Goal: Complete application form: Complete application form

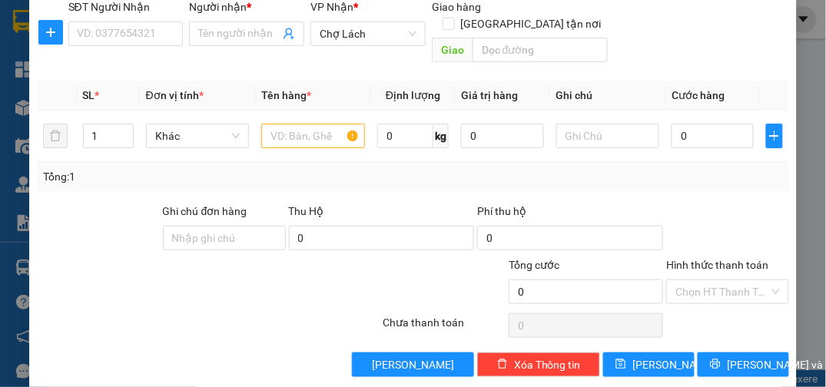
scroll to position [178, 0]
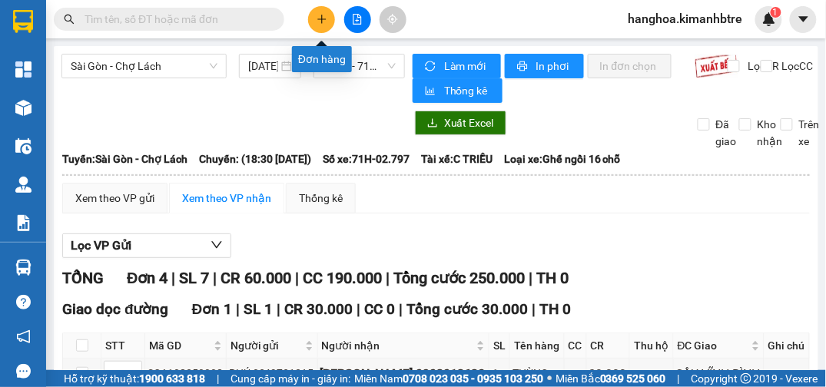
click at [328, 18] on button at bounding box center [321, 19] width 27 height 27
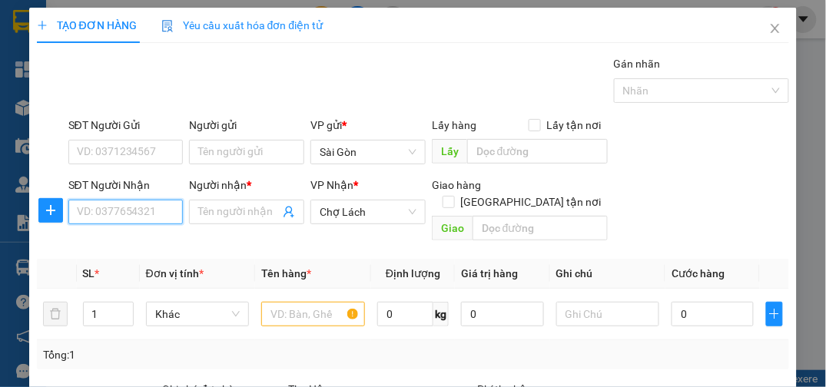
click at [143, 205] on input "SĐT Người Nhận" at bounding box center [125, 212] width 115 height 25
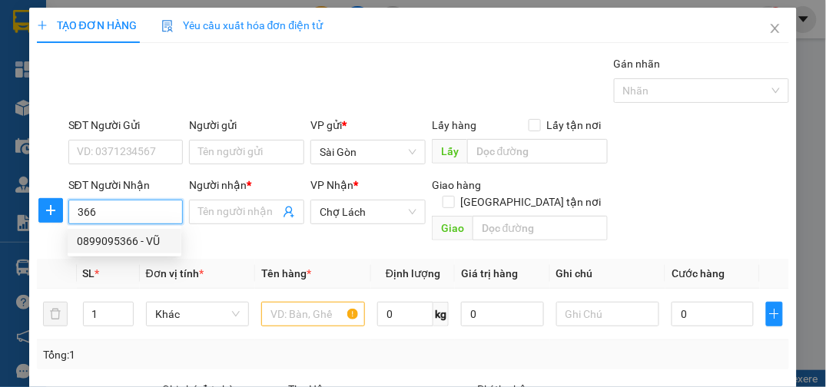
click at [134, 241] on div "0899095366 - VŨ" at bounding box center [124, 241] width 95 height 17
type input "0899095366"
type input "VŨ"
type input "LỘ HỘI"
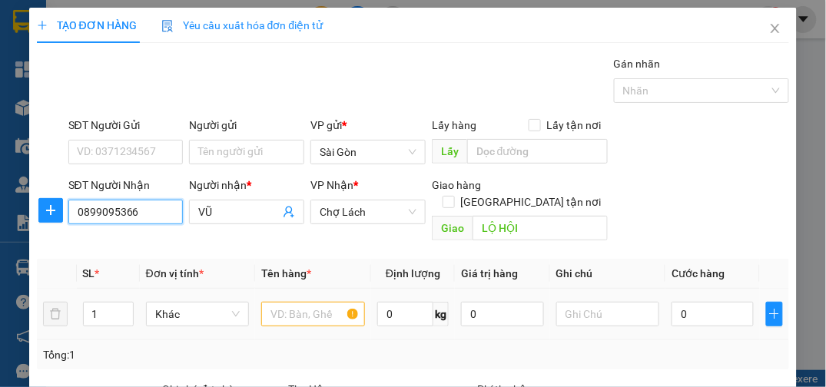
type input "0899095366"
click at [279, 302] on input "text" at bounding box center [313, 314] width 104 height 25
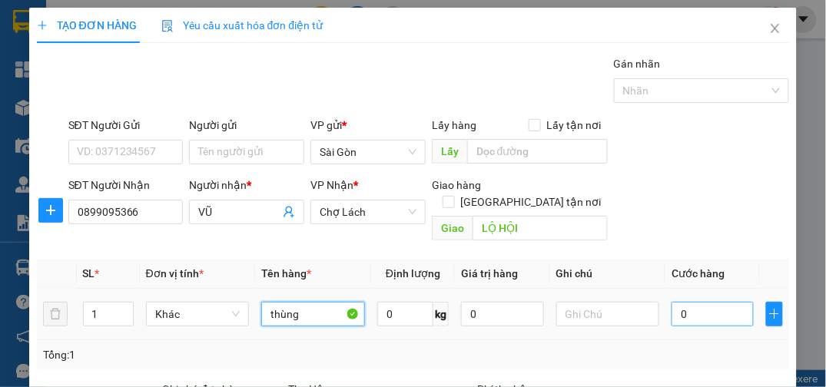
type input "thùng"
click at [566, 302] on input "0" at bounding box center [713, 314] width 82 height 25
type input "001"
type input "1"
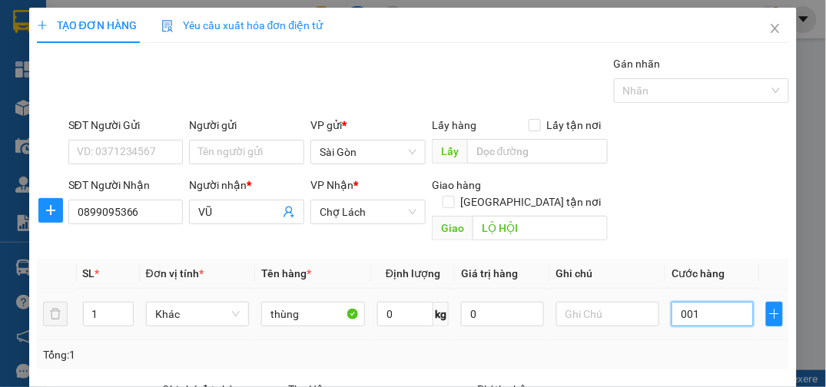
type input "0.010"
type input "10"
type input "00.100"
type input "100"
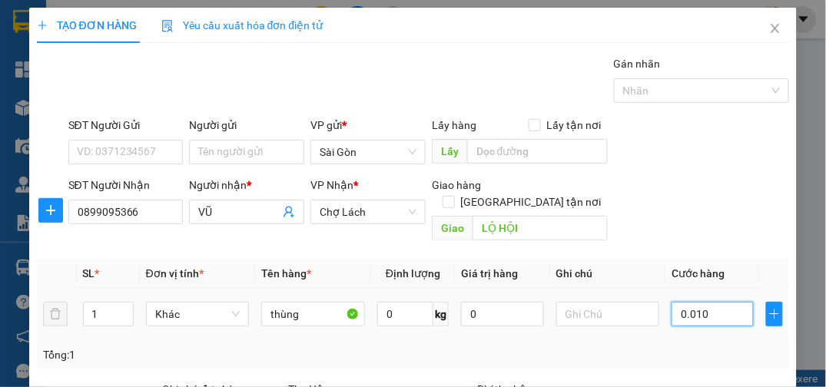
type input "100"
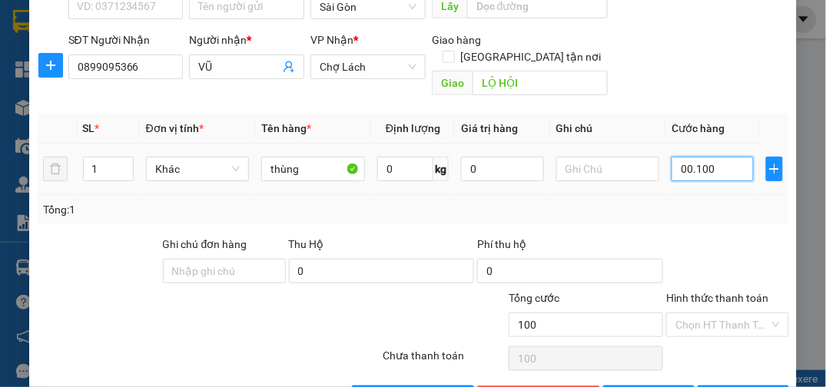
scroll to position [178, 0]
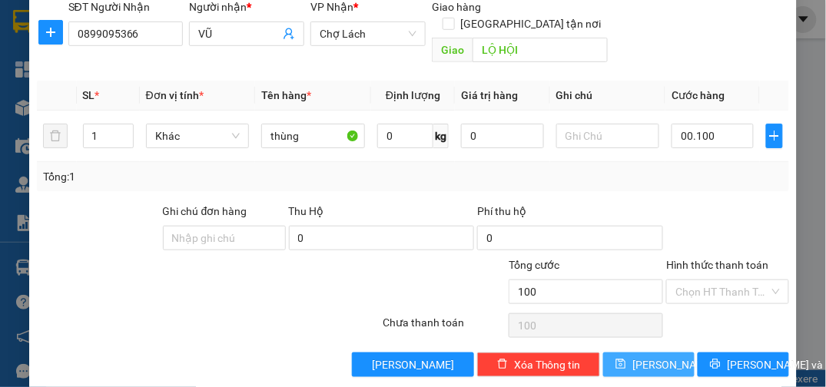
click at [566, 353] on button "[PERSON_NAME]" at bounding box center [648, 365] width 91 height 25
type input "100.000"
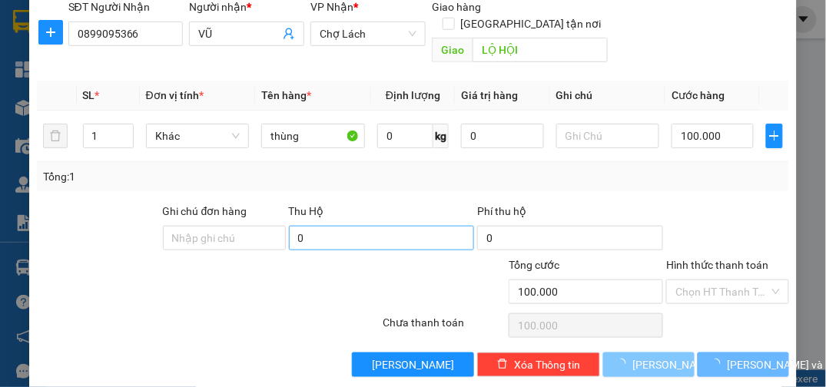
type input "0"
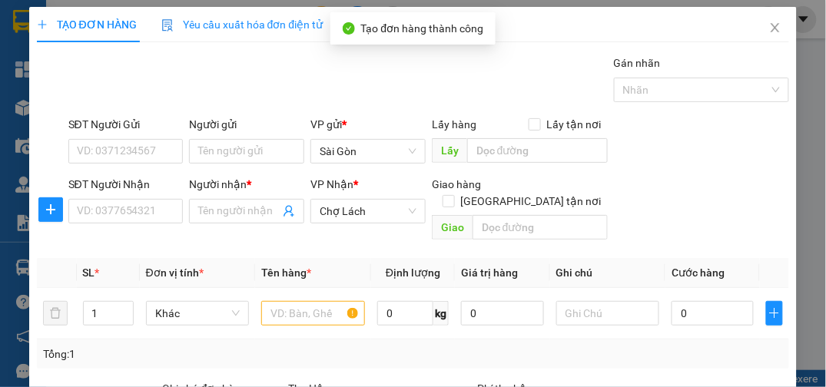
scroll to position [0, 0]
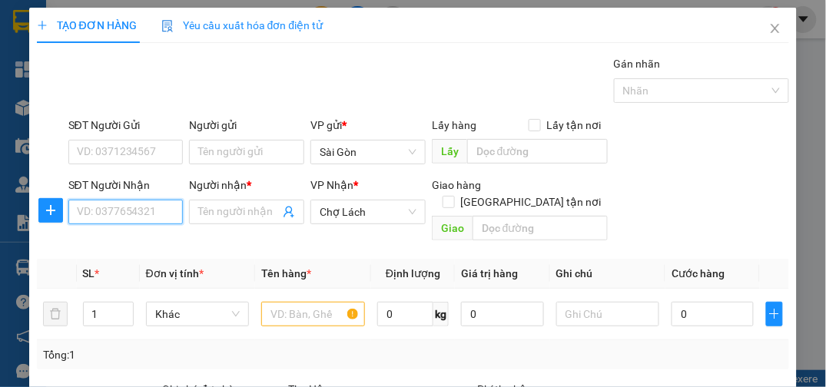
click at [128, 205] on input "SĐT Người Nhận" at bounding box center [125, 212] width 115 height 25
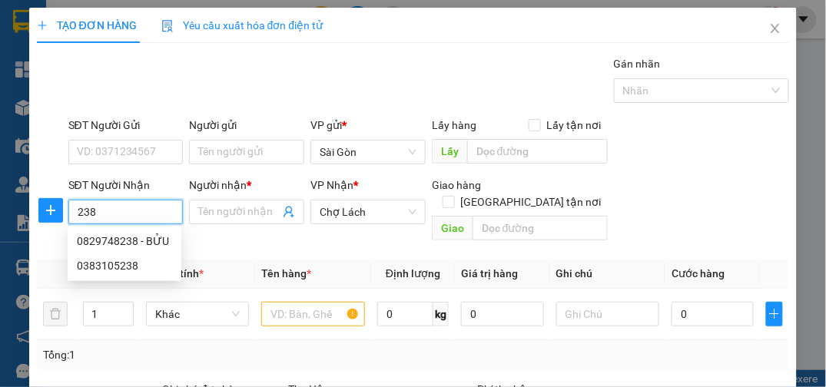
click at [141, 239] on div "0829748238 - BỬU" at bounding box center [124, 241] width 95 height 17
type input "0829748238"
type input "BỬU"
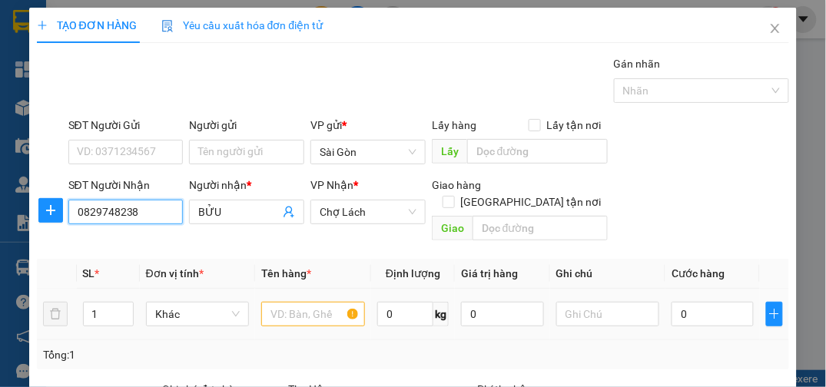
type input "0829748238"
click at [309, 305] on input "text" at bounding box center [313, 314] width 104 height 25
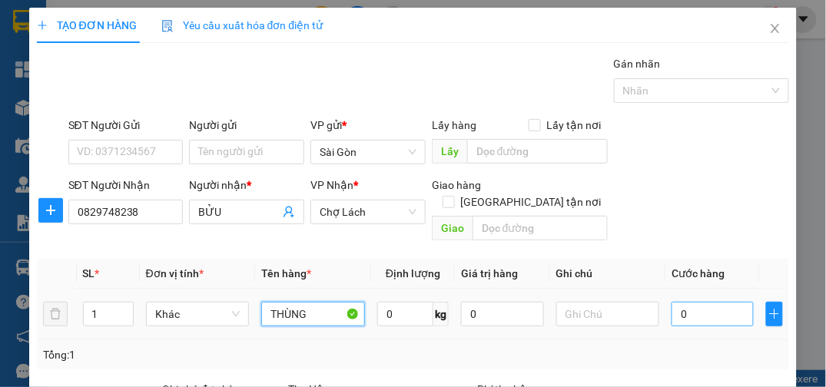
type input "THÙNG"
click at [566, 302] on input "0" at bounding box center [713, 314] width 82 height 25
type input "003"
type input "3"
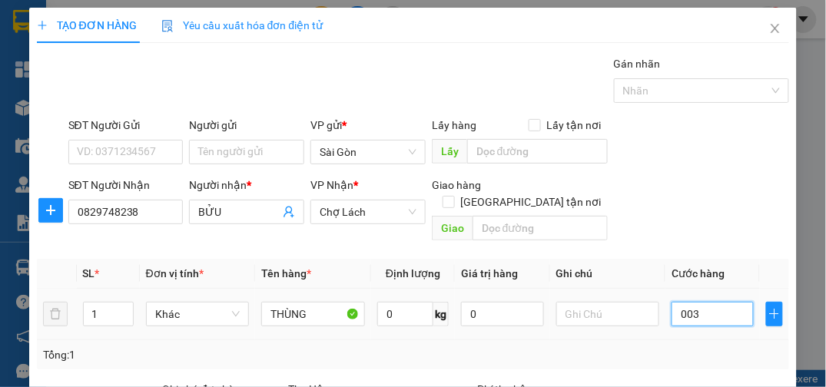
type input "0.030"
type input "30"
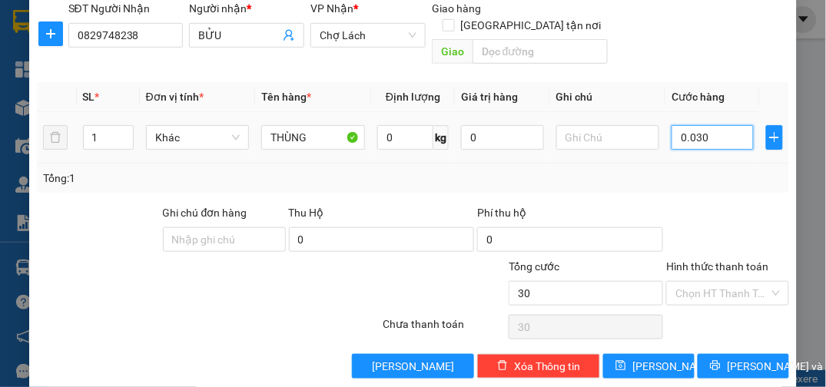
scroll to position [178, 0]
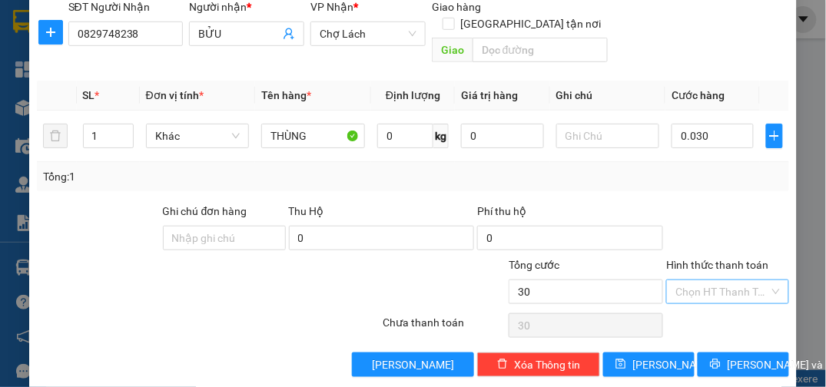
click at [566, 280] on input "Hình thức thanh toán" at bounding box center [722, 291] width 94 height 23
type input "30.000"
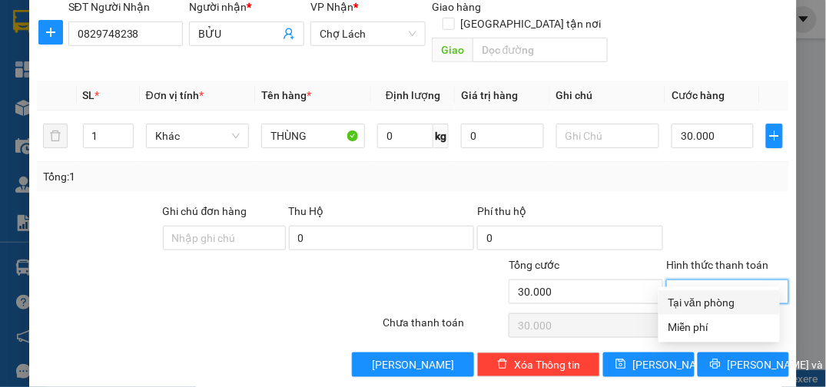
click at [566, 298] on div "Tại văn phòng" at bounding box center [719, 302] width 103 height 17
type input "0"
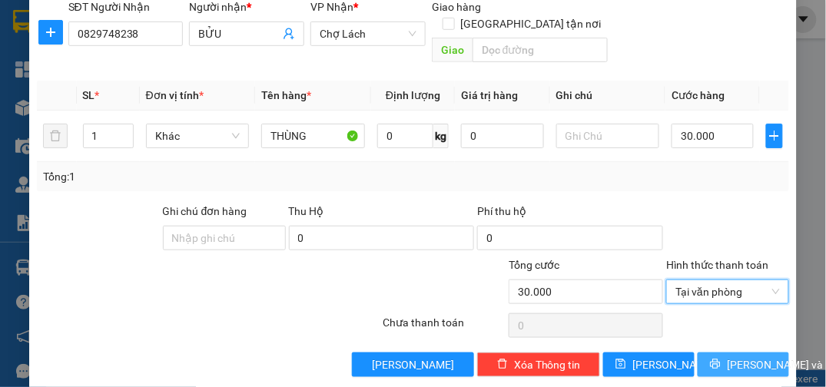
click at [566, 357] on span "[PERSON_NAME] và In" at bounding box center [781, 365] width 108 height 17
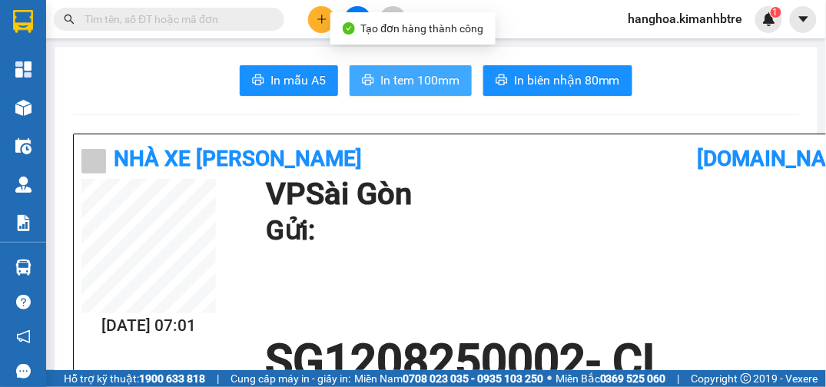
click at [409, 69] on button "In tem 100mm" at bounding box center [411, 80] width 122 height 31
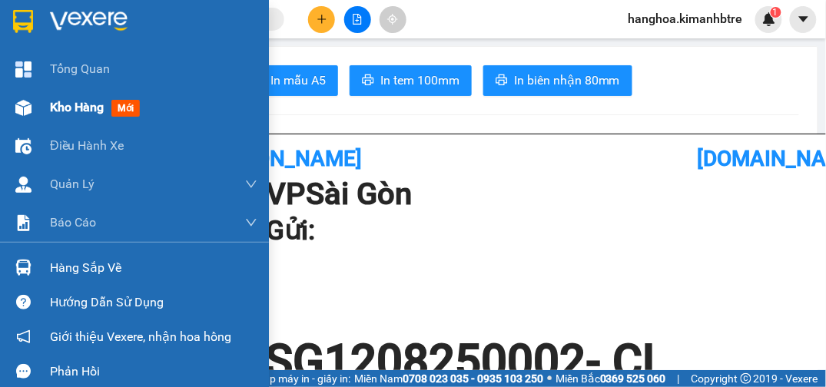
click at [85, 105] on span "Kho hàng" at bounding box center [77, 107] width 54 height 15
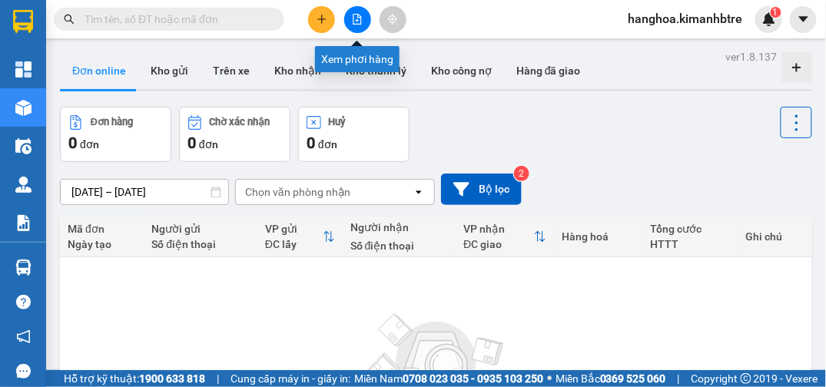
click at [365, 13] on button at bounding box center [357, 19] width 27 height 27
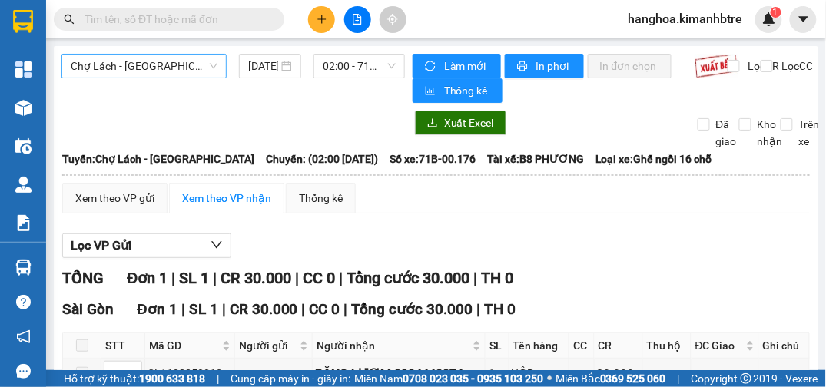
click at [193, 69] on span "Chợ Lách - [GEOGRAPHIC_DATA]" at bounding box center [144, 66] width 147 height 23
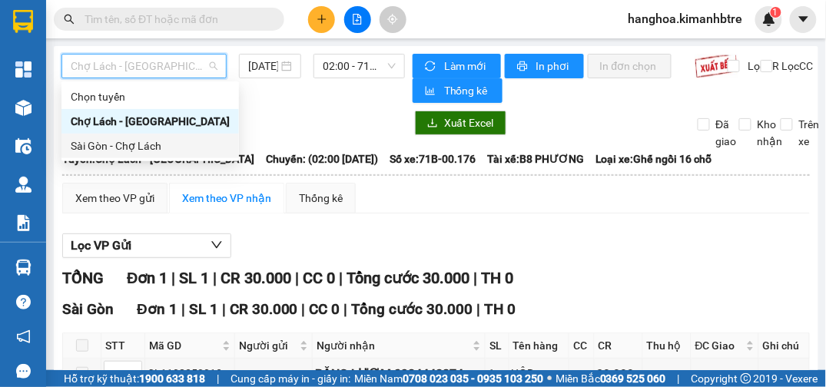
click at [167, 145] on div "Sài Gòn - Chợ Lách" at bounding box center [150, 146] width 159 height 17
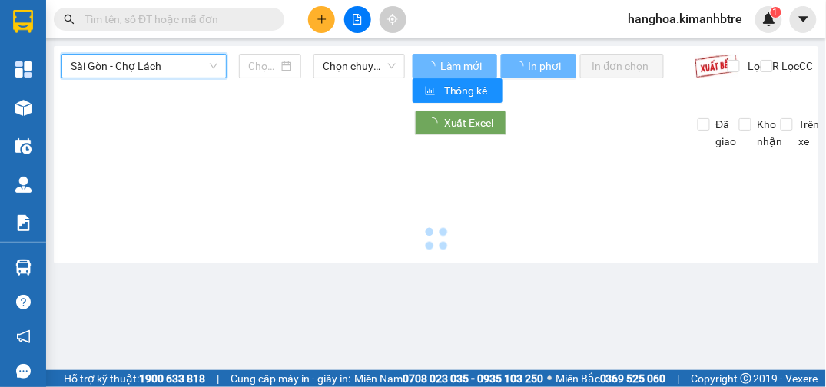
type input "[DATE]"
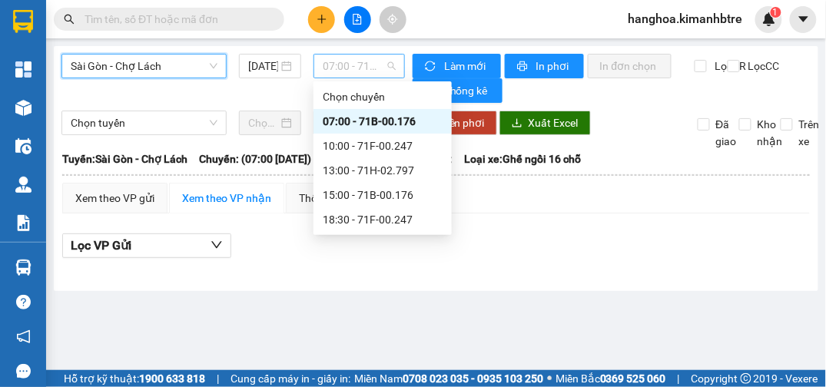
click at [338, 62] on span "07:00 - 71B-00.176" at bounding box center [359, 66] width 73 height 23
click at [417, 120] on div "07:00 - 71B-00.176" at bounding box center [383, 121] width 120 height 17
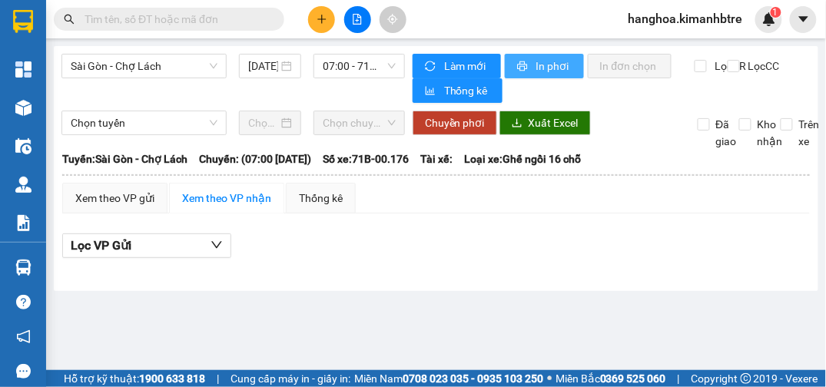
click at [536, 63] on span "In phơi" at bounding box center [553, 66] width 35 height 17
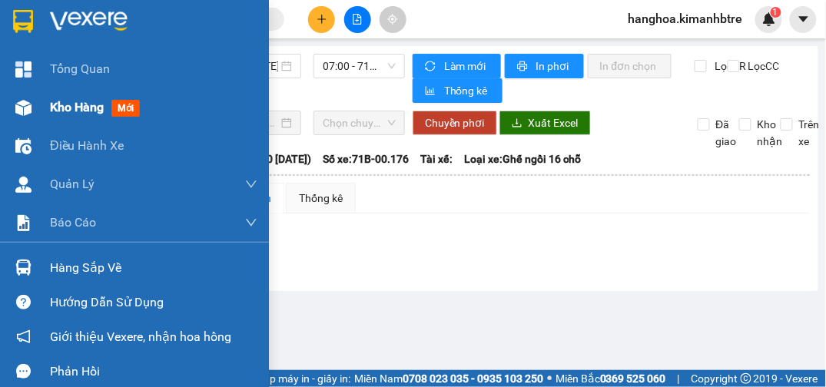
click at [98, 104] on span "Kho hàng" at bounding box center [77, 107] width 54 height 15
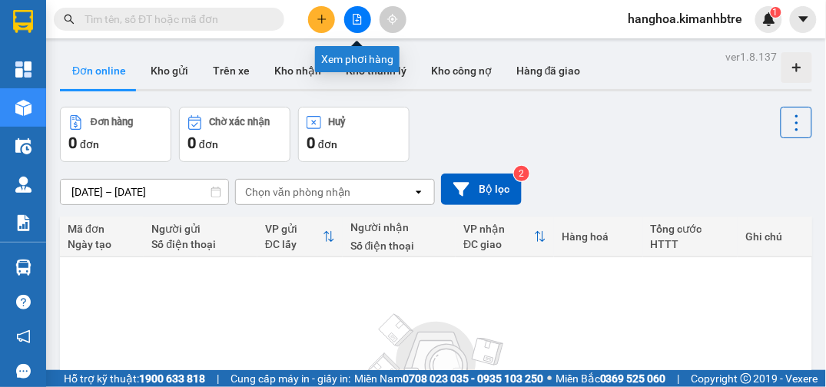
click at [357, 18] on icon "file-add" at bounding box center [357, 19] width 11 height 11
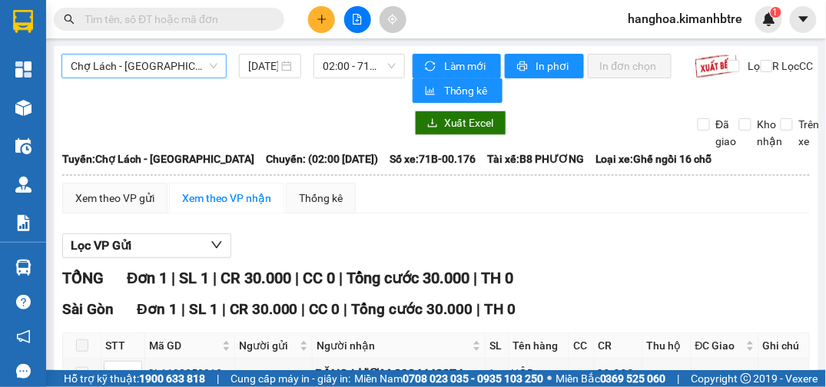
click at [157, 66] on span "Chợ Lách - [GEOGRAPHIC_DATA]" at bounding box center [144, 66] width 147 height 23
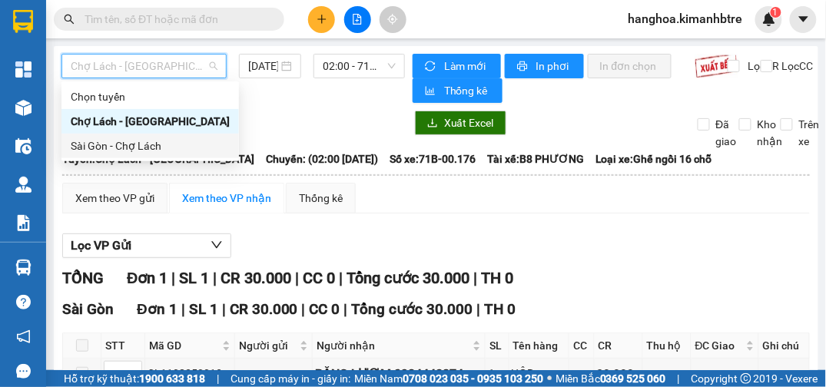
click at [136, 146] on div "Sài Gòn - Chợ Lách" at bounding box center [150, 146] width 159 height 17
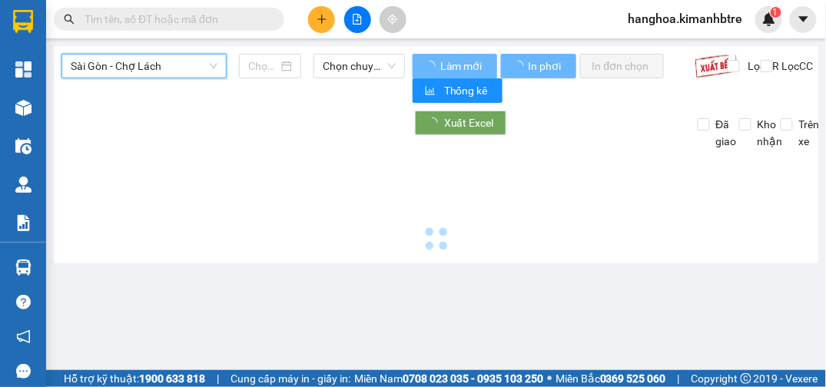
type input "[DATE]"
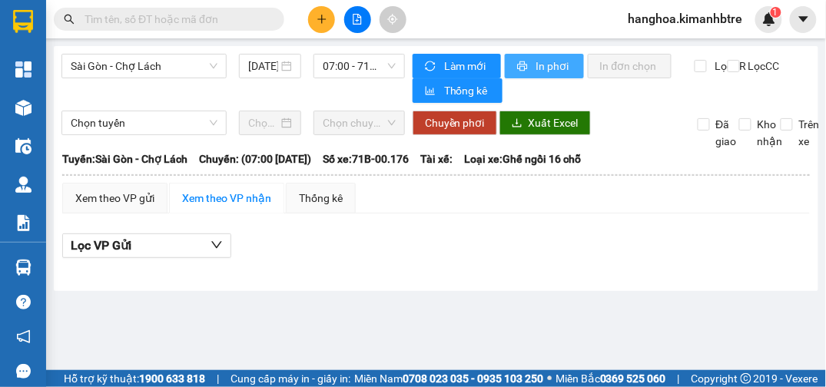
click at [536, 66] on span "In phơi" at bounding box center [553, 66] width 35 height 17
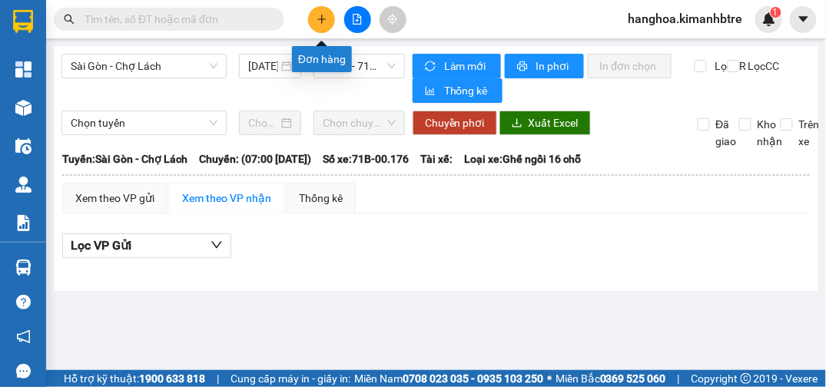
click at [325, 18] on icon "plus" at bounding box center [321, 18] width 8 height 1
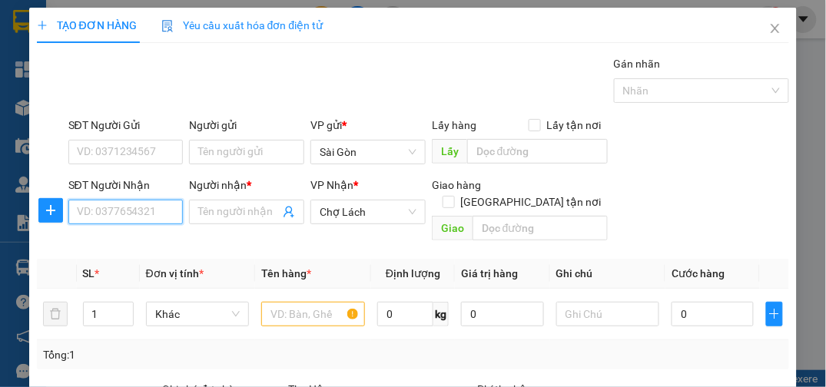
click at [120, 217] on input "SĐT Người Nhận" at bounding box center [125, 212] width 115 height 25
click at [769, 28] on icon "close" at bounding box center [775, 28] width 12 height 12
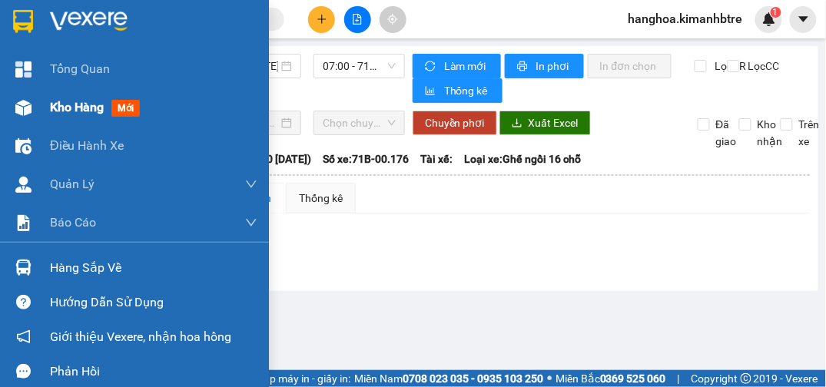
click at [86, 107] on span "Kho hàng" at bounding box center [77, 107] width 54 height 15
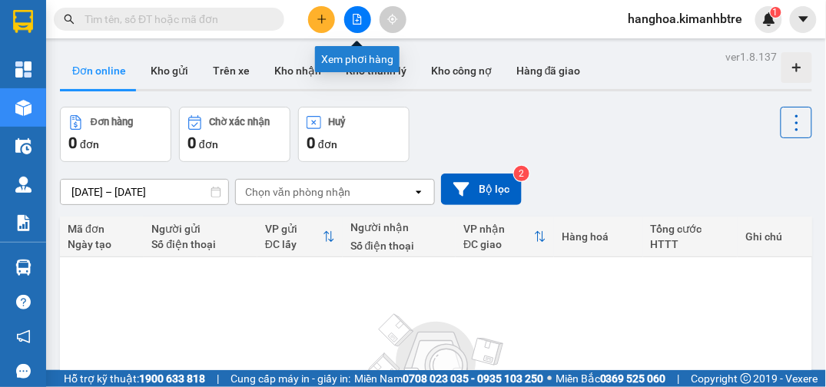
click at [356, 12] on button at bounding box center [357, 19] width 27 height 27
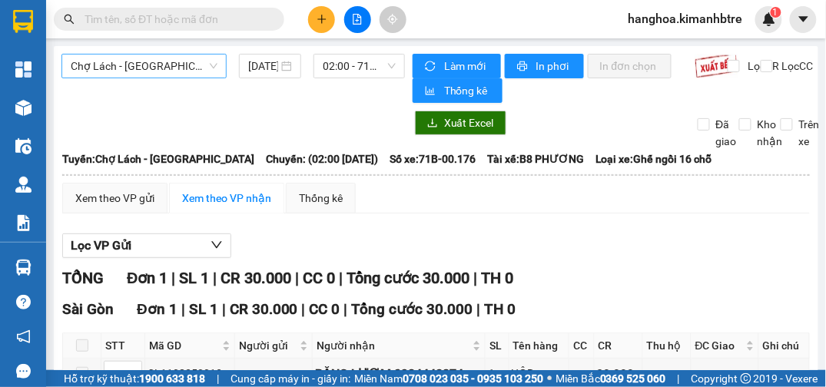
click at [180, 74] on span "Chợ Lách - [GEOGRAPHIC_DATA]" at bounding box center [144, 66] width 147 height 23
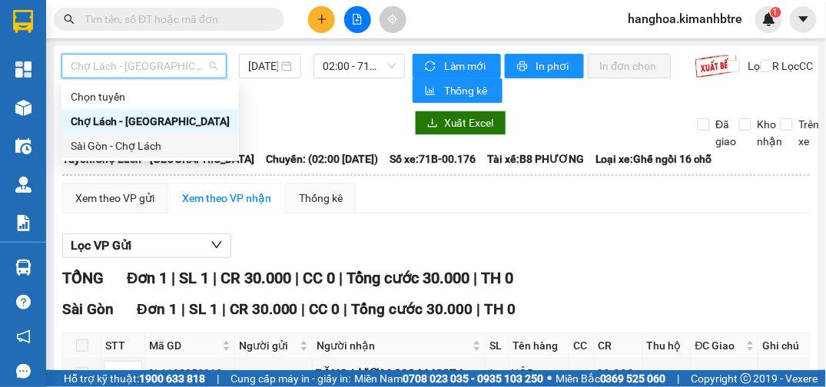
click at [159, 146] on div "Sài Gòn - Chợ Lách" at bounding box center [150, 146] width 159 height 17
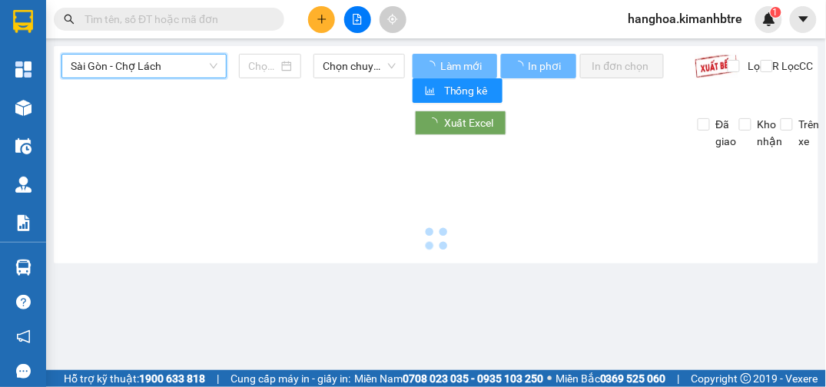
type input "[DATE]"
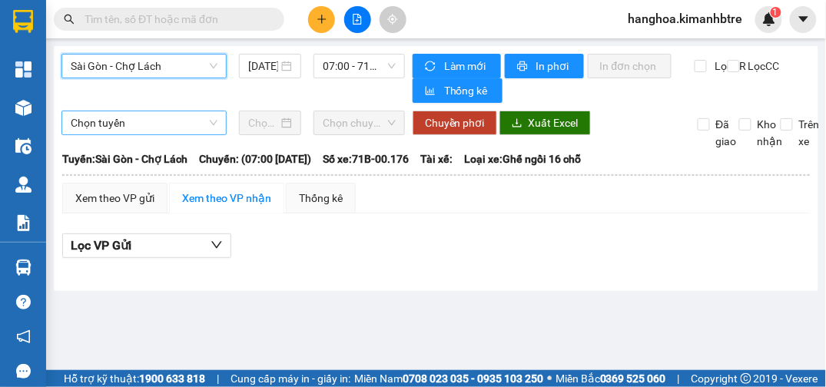
click at [184, 127] on span "Chọn tuyến" at bounding box center [144, 122] width 147 height 23
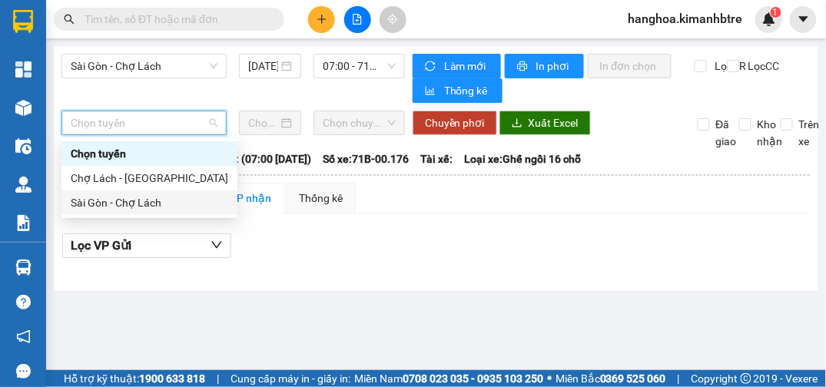
click at [165, 202] on div "Sài Gòn - Chợ Lách" at bounding box center [150, 202] width 158 height 17
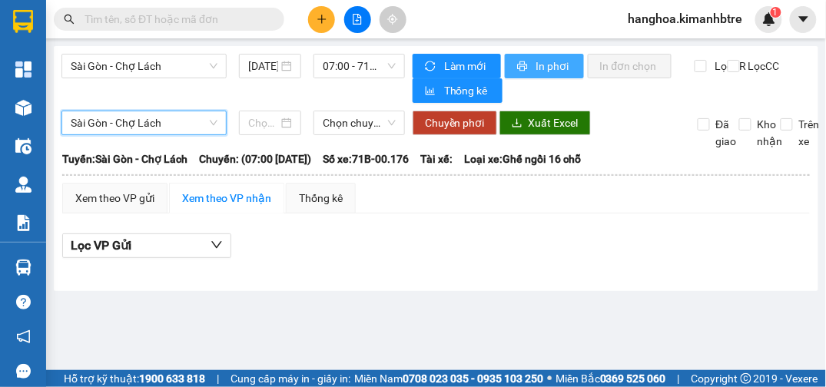
click at [529, 66] on button "In phơi" at bounding box center [544, 66] width 79 height 25
click at [541, 61] on span "In phơi" at bounding box center [553, 66] width 35 height 17
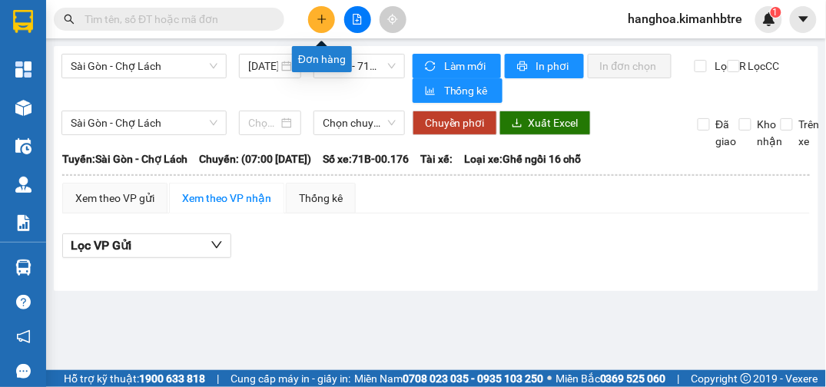
click at [320, 20] on icon "plus" at bounding box center [322, 19] width 11 height 11
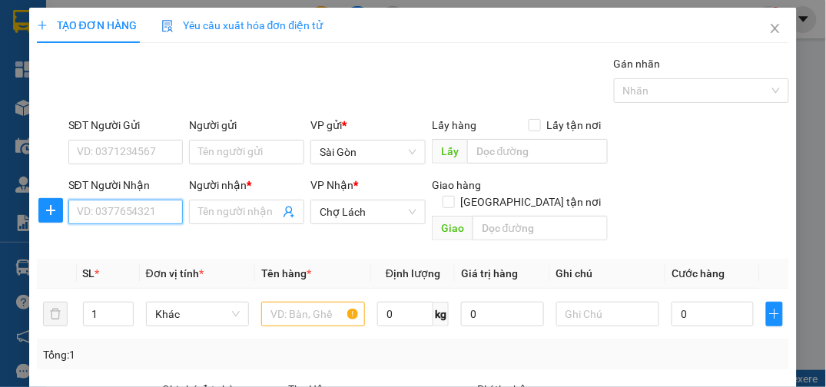
click at [97, 209] on input "SĐT Người Nhận" at bounding box center [125, 212] width 115 height 25
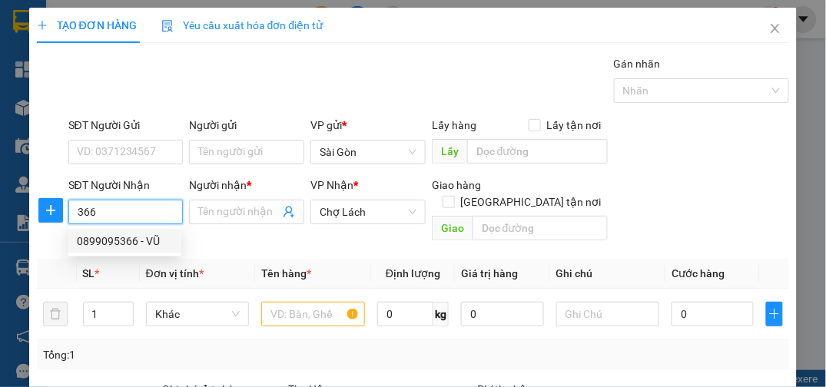
click at [116, 245] on div "0899095366 - VŨ" at bounding box center [124, 241] width 95 height 17
type input "0899095366"
type input "VŨ"
type input "LỘ HỘI"
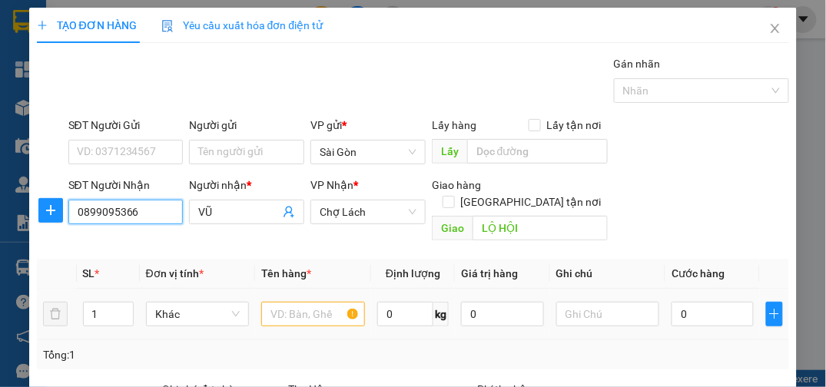
type input "0899095366"
click at [292, 302] on input "text" at bounding box center [313, 314] width 104 height 25
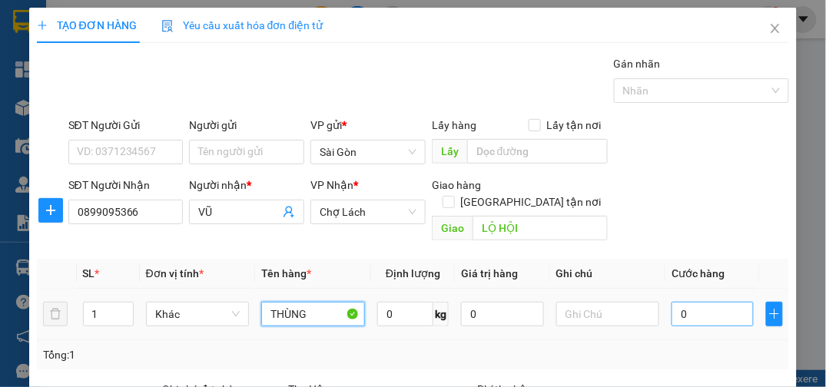
type input "THÙNG"
click at [729, 302] on input "0" at bounding box center [713, 314] width 82 height 25
type input "001"
type input "1"
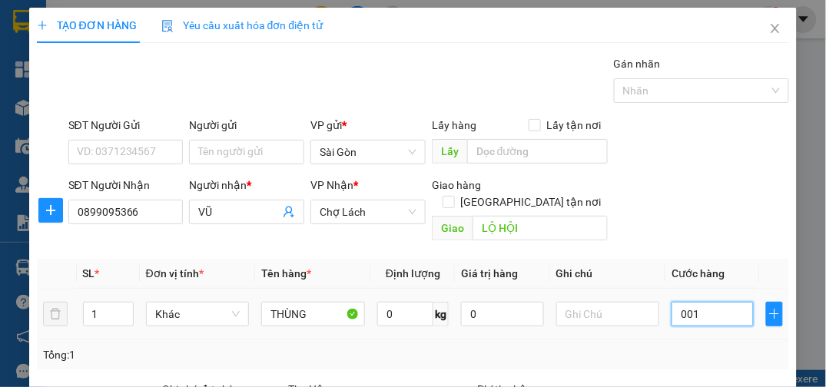
type input "0.010"
type input "10"
type input "00.100"
type input "100"
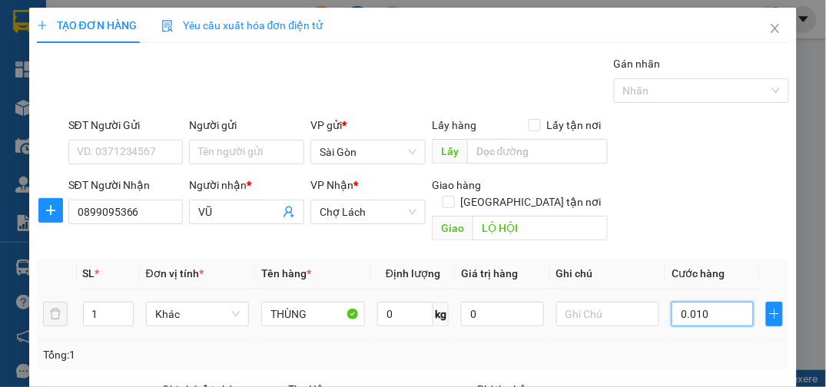
type input "100"
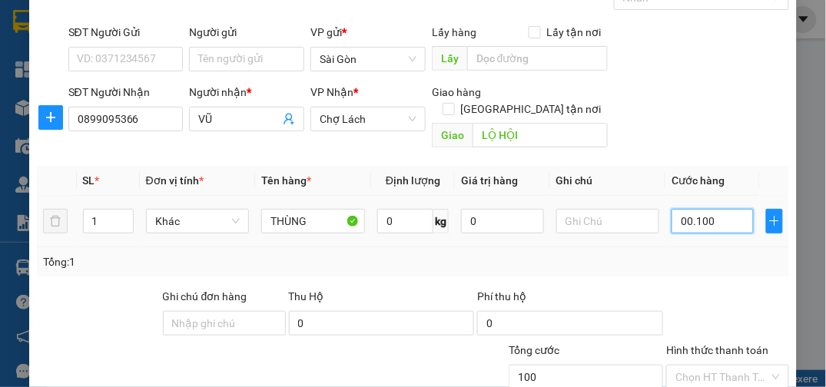
scroll to position [178, 0]
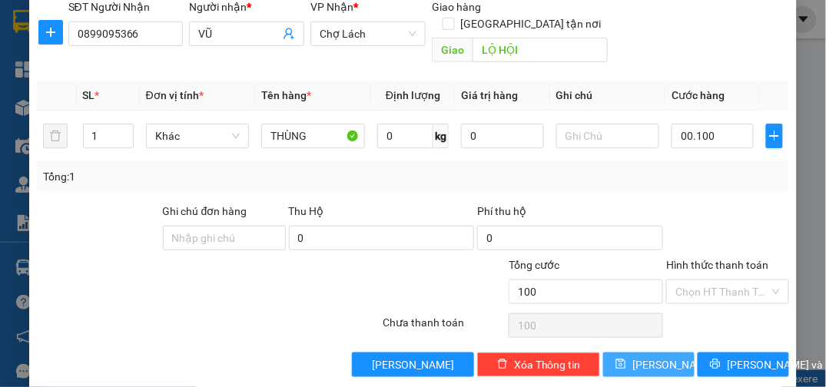
click at [659, 353] on button "[PERSON_NAME]" at bounding box center [648, 365] width 91 height 25
type input "100.000"
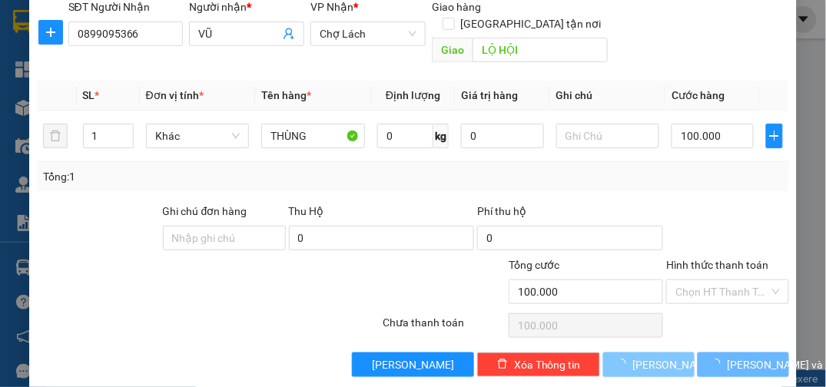
type input "0"
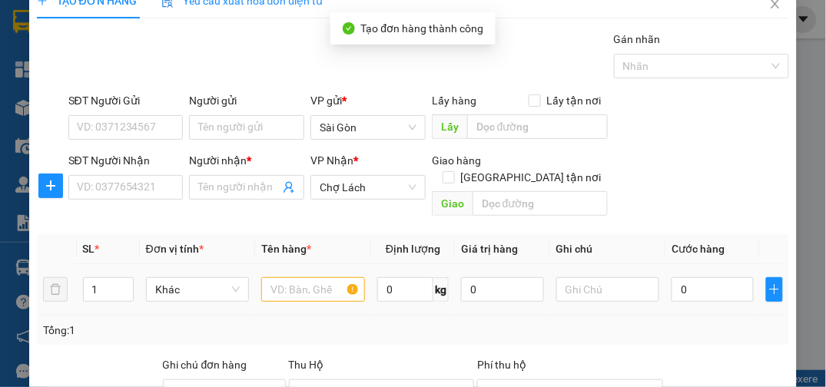
scroll to position [0, 0]
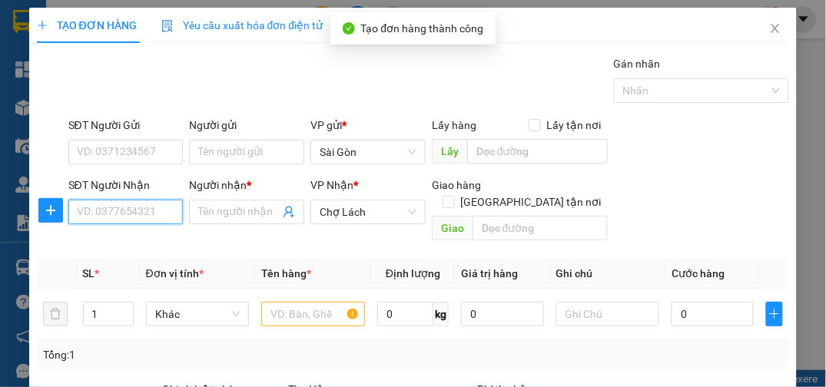
click at [123, 211] on input "SĐT Người Nhận" at bounding box center [125, 212] width 115 height 25
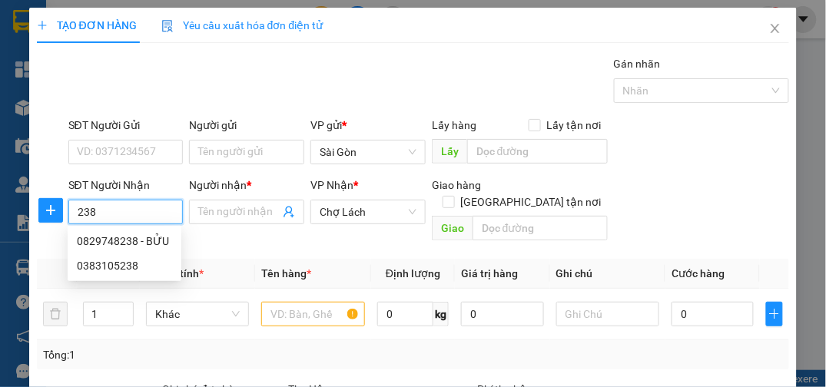
click at [163, 240] on div "0829748238 - BỬU" at bounding box center [124, 241] width 95 height 17
type input "0829748238"
type input "BỬU"
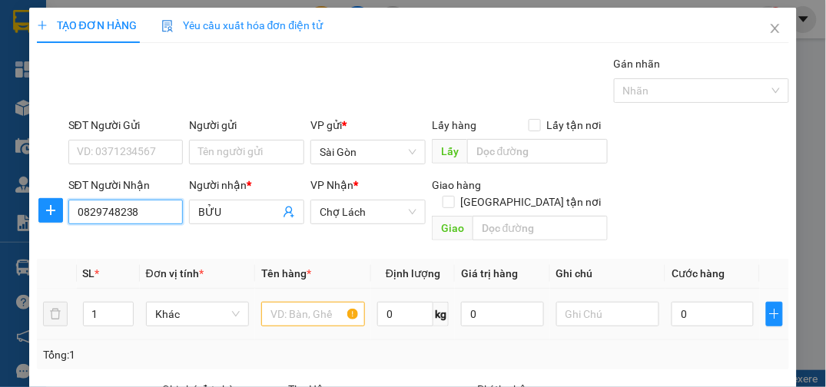
type input "0829748238"
click at [297, 302] on input "text" at bounding box center [313, 314] width 104 height 25
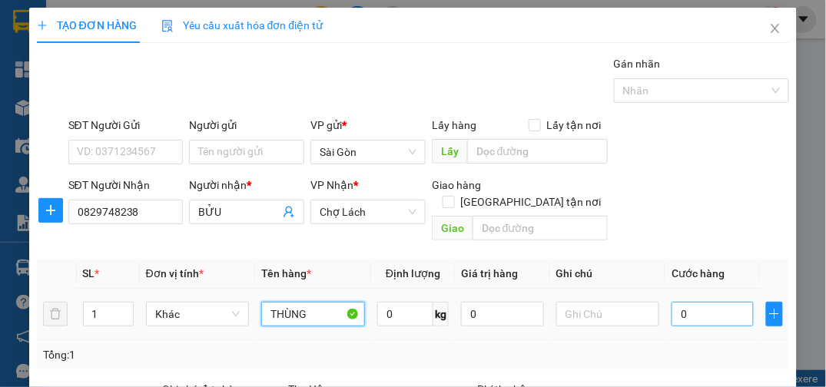
type input "THÙNG"
click at [724, 302] on input "0" at bounding box center [713, 314] width 82 height 25
type input "003"
type input "3"
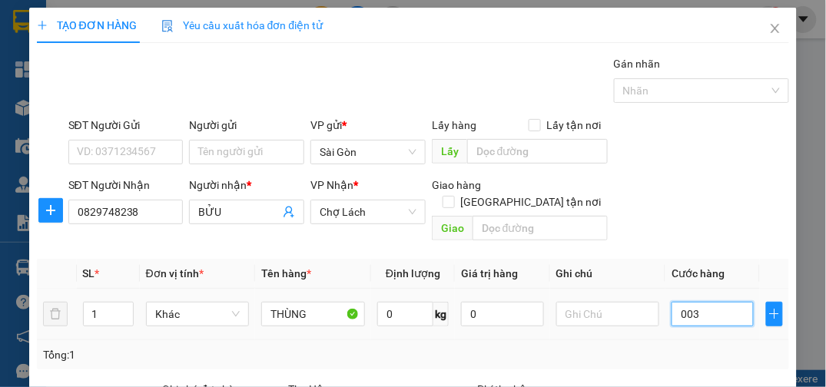
type input "0.030"
type input "30"
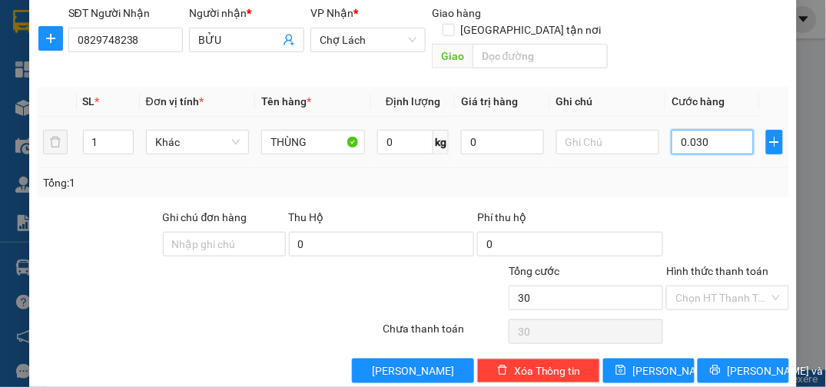
scroll to position [178, 0]
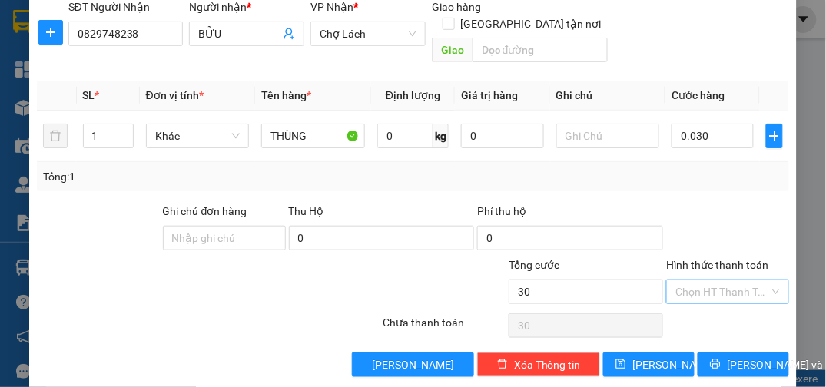
click at [714, 280] on input "Hình thức thanh toán" at bounding box center [722, 291] width 94 height 23
type input "30.000"
